Goal: Information Seeking & Learning: Find specific fact

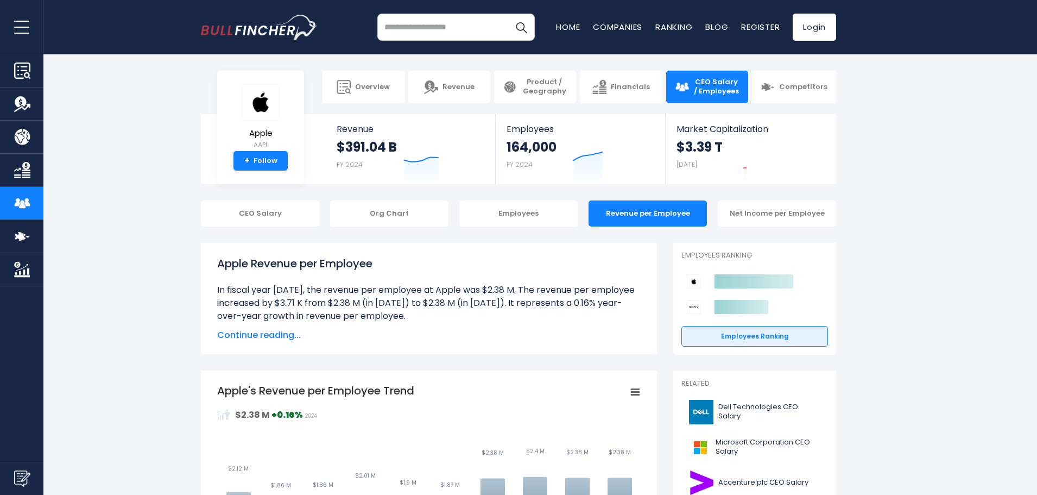
drag, startPoint x: 373, startPoint y: 292, endPoint x: 433, endPoint y: 316, distance: 64.5
click at [433, 316] on li "In fiscal year [DATE], the revenue per employee at Apple was $2.38 M. The reven…" at bounding box center [428, 302] width 423 height 39
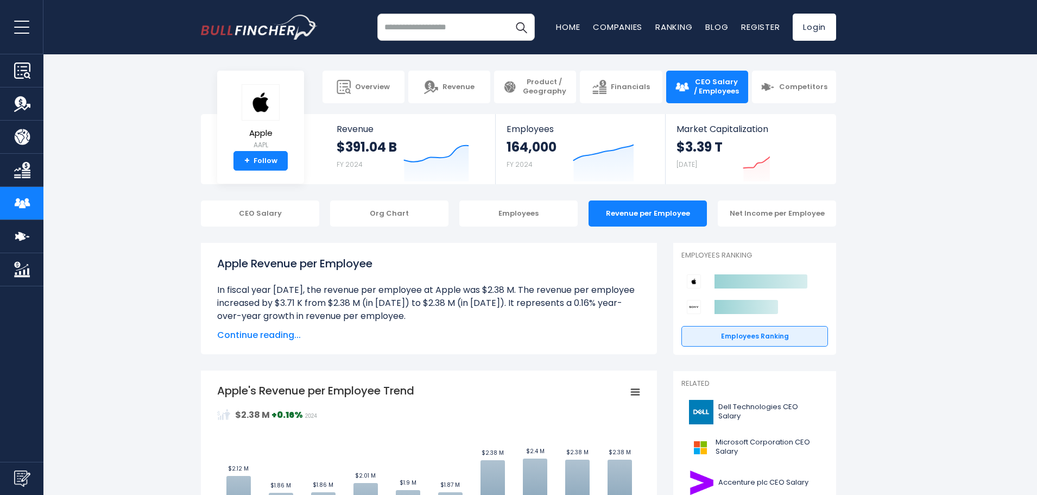
click at [433, 316] on li "In fiscal year [DATE], the revenue per employee at Apple was $2.38 M. The reven…" at bounding box center [428, 302] width 423 height 39
drag, startPoint x: 434, startPoint y: 313, endPoint x: 415, endPoint y: 288, distance: 31.8
click at [415, 288] on li "In fiscal year [DATE], the revenue per employee at Apple was $2.38 M. The reven…" at bounding box center [428, 302] width 423 height 39
drag, startPoint x: 314, startPoint y: 289, endPoint x: 493, endPoint y: 314, distance: 180.9
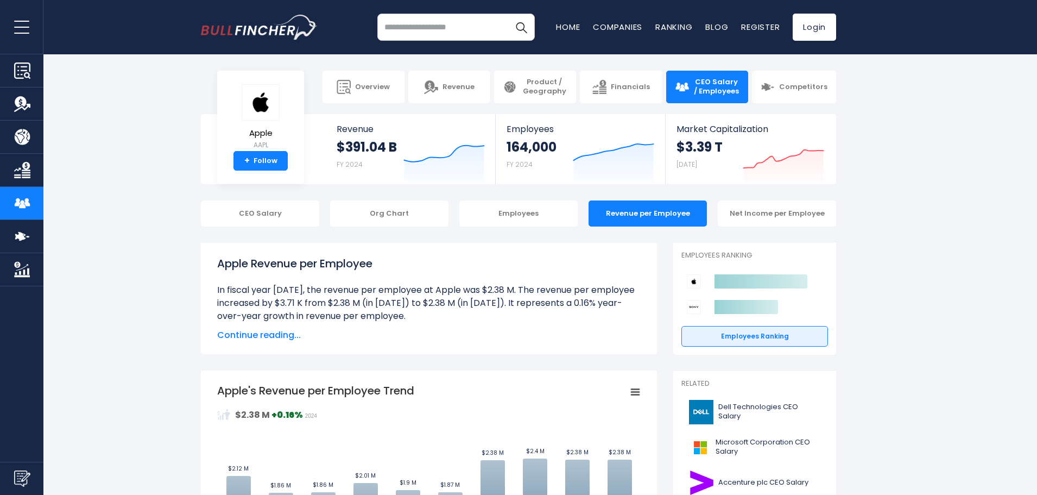
click at [493, 314] on li "In fiscal year [DATE], the revenue per employee at Apple was $2.38 M. The reven…" at bounding box center [428, 302] width 423 height 39
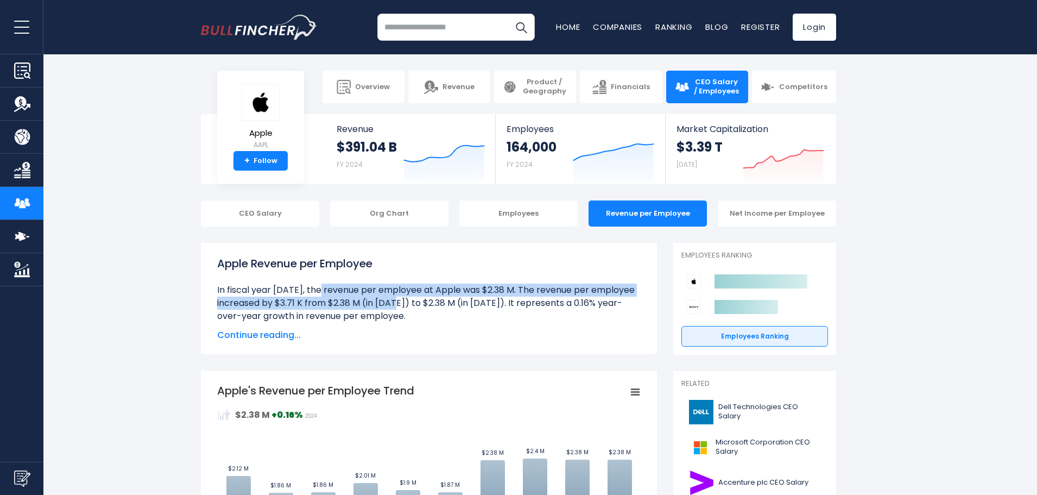
drag, startPoint x: 219, startPoint y: 289, endPoint x: 293, endPoint y: 307, distance: 76.0
click at [297, 306] on li "In fiscal year [DATE], the revenue per employee at Apple was $2.38 M. The reven…" at bounding box center [428, 302] width 423 height 39
click at [293, 307] on li "In fiscal year [DATE], the revenue per employee at Apple was $2.38 M. The reven…" at bounding box center [428, 302] width 423 height 39
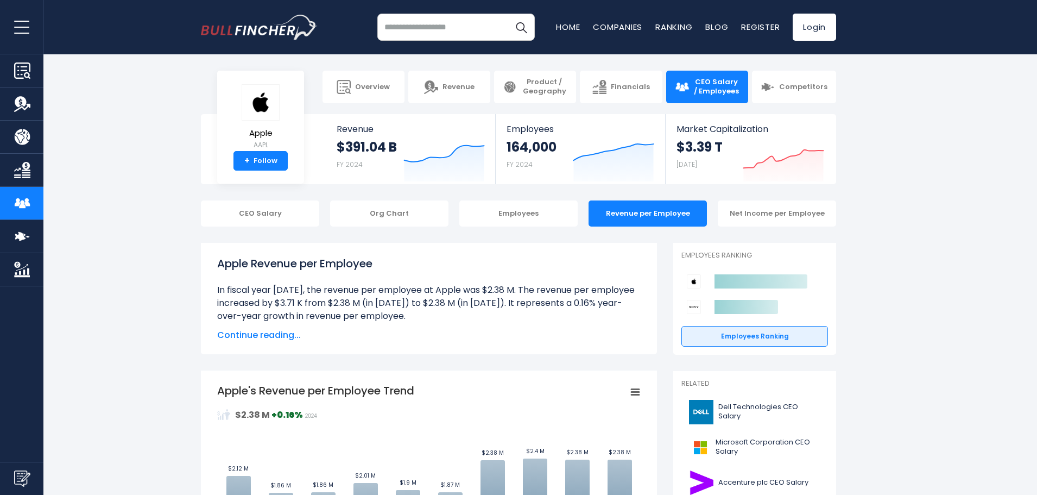
drag, startPoint x: 218, startPoint y: 291, endPoint x: 390, endPoint y: 311, distance: 173.2
click at [390, 311] on li "In fiscal year [DATE], the revenue per employee at Apple was $2.38 M. The reven…" at bounding box center [428, 302] width 423 height 39
copy li "n fiscal year [DATE], the revenue per employee at Apple was $2.38 M. The revenu…"
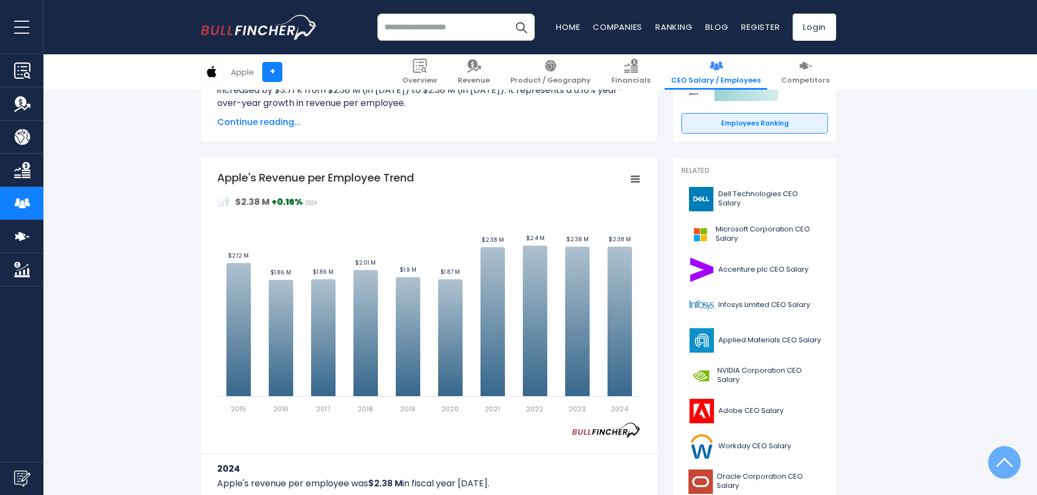
scroll to position [217, 0]
